Goal: Information Seeking & Learning: Understand process/instructions

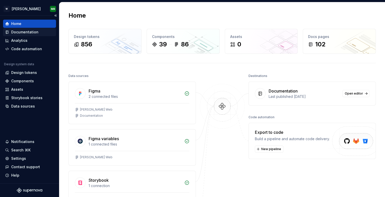
click at [21, 30] on div "Documentation" at bounding box center [24, 32] width 27 height 5
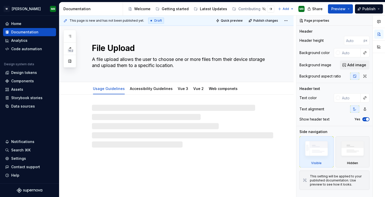
type textarea "*"
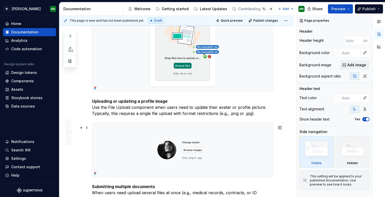
scroll to position [582, 0]
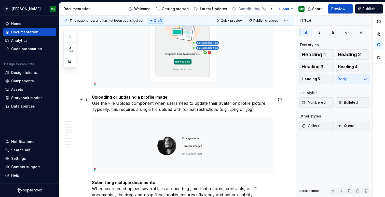
click at [138, 100] on strong "Uploading or updating a profile image" at bounding box center [130, 96] width 76 height 5
click at [155, 99] on strong "Uploading or updating an profile image" at bounding box center [131, 96] width 78 height 5
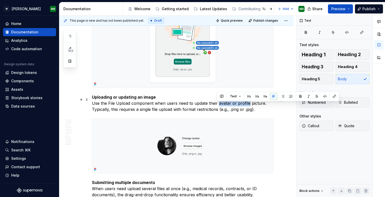
drag, startPoint x: 218, startPoint y: 105, endPoint x: 246, endPoint y: 106, distance: 28.8
click at [246, 106] on p "Uploading or updating an image Use the File Upload component when users need to…" at bounding box center [182, 103] width 181 height 18
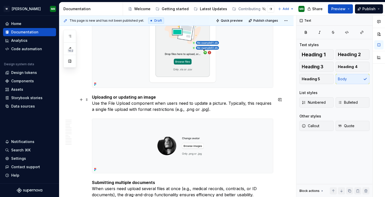
click at [197, 107] on p "Uploading or updating an image Use the File Upload component when users need to…" at bounding box center [182, 103] width 181 height 18
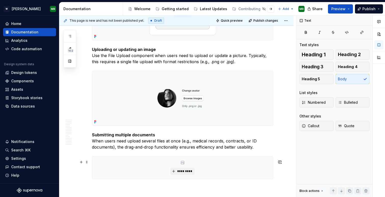
scroll to position [630, 0]
type textarea "*"
